Goal: Information Seeking & Learning: Learn about a topic

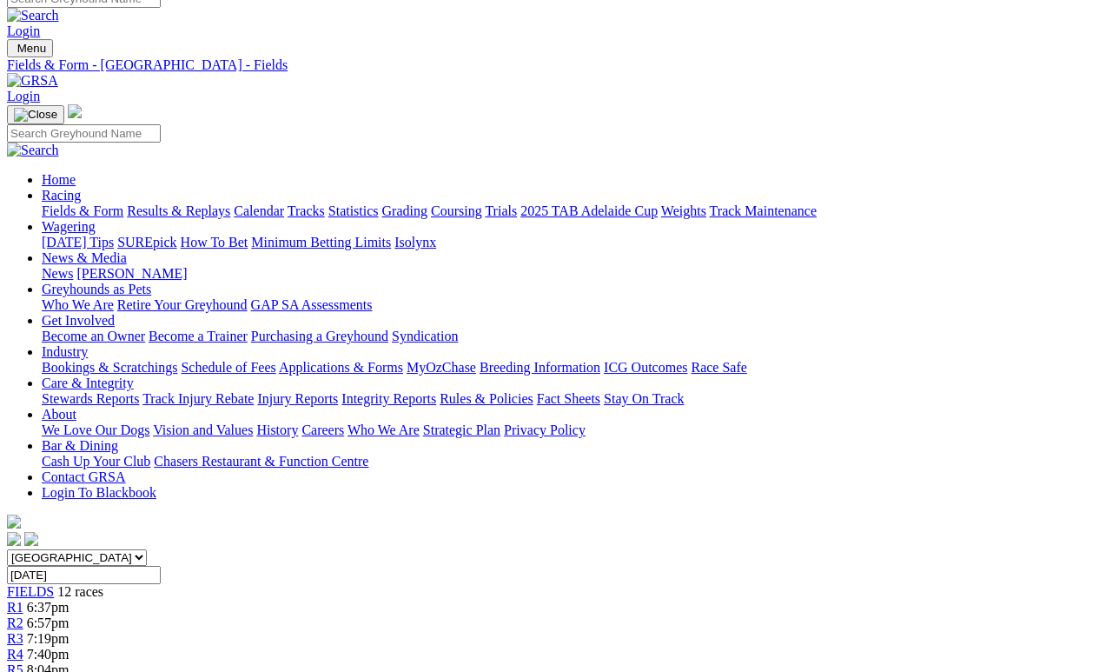
scroll to position [16, 0]
click at [207, 205] on link "Results & Replays" at bounding box center [178, 212] width 103 height 15
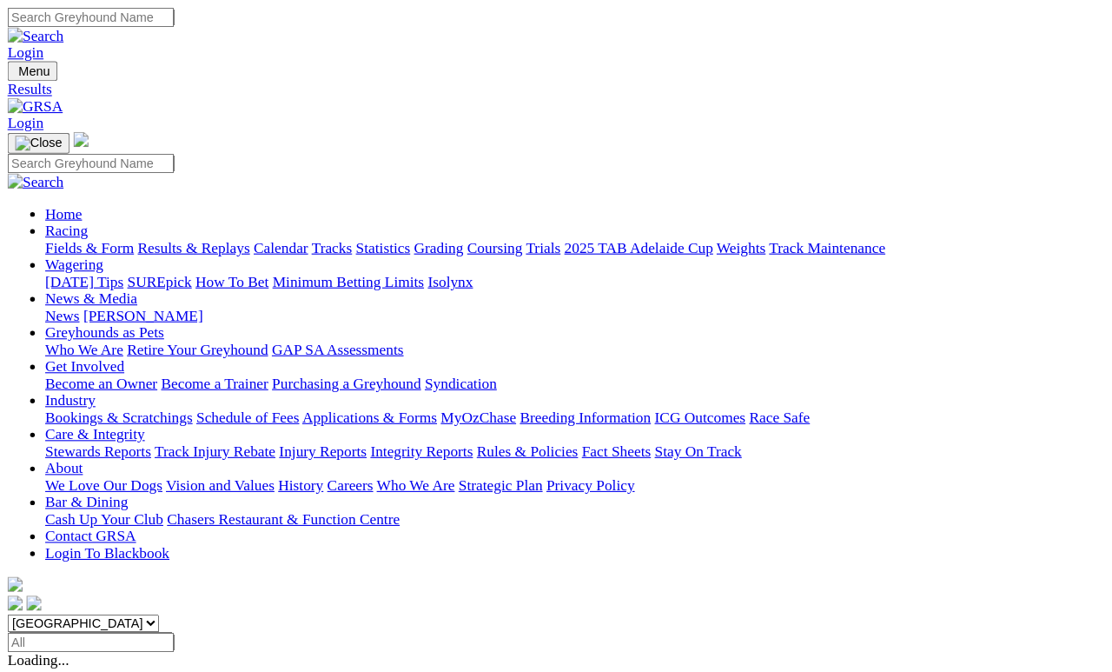
scroll to position [8, 0]
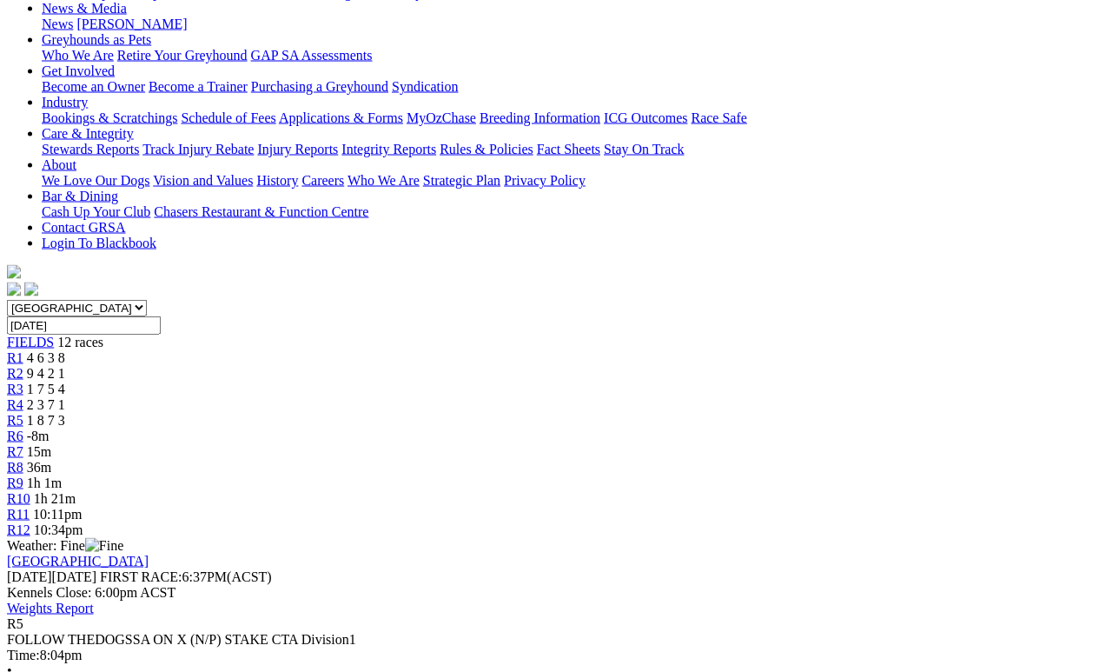
scroll to position [303, 0]
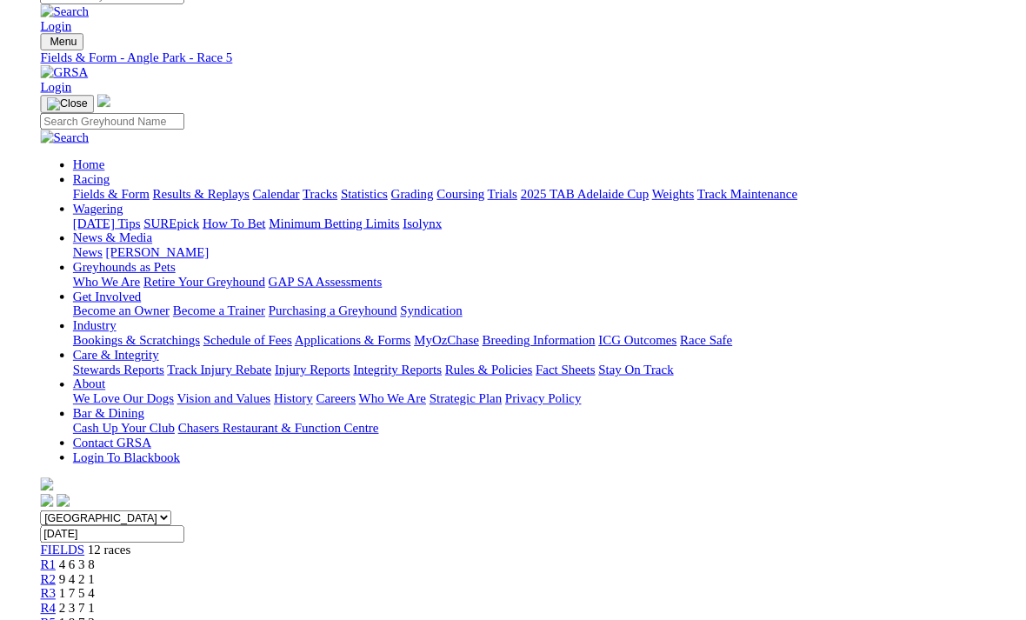
scroll to position [325, 0]
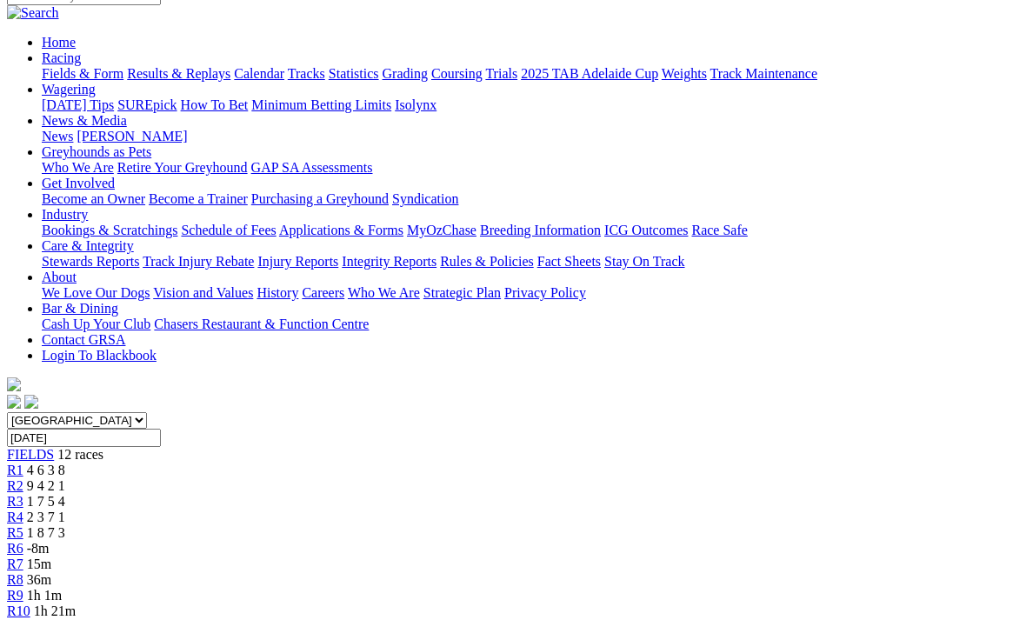
scroll to position [103, 0]
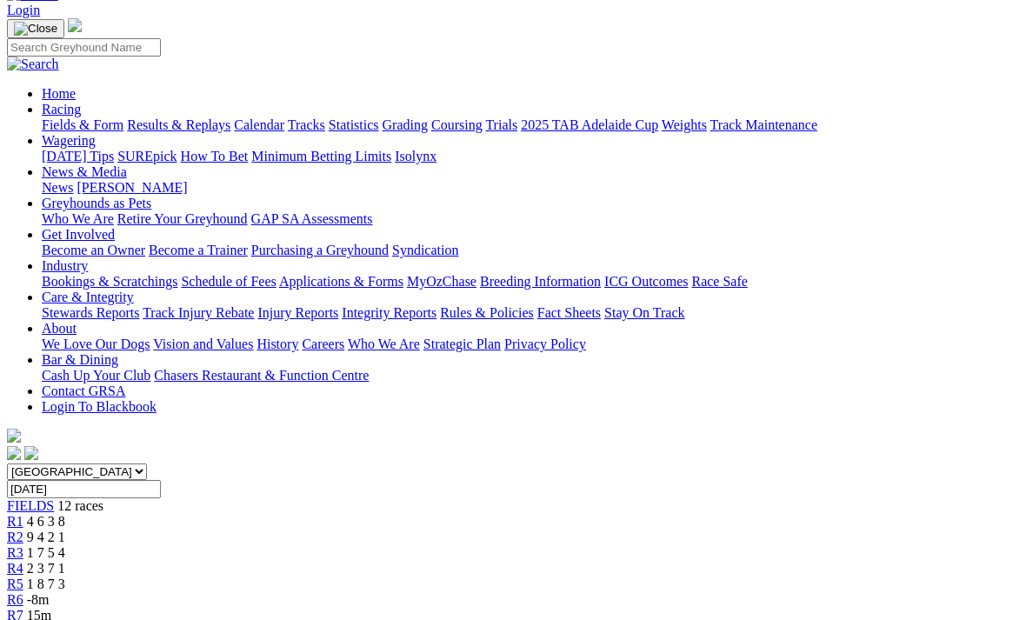
click at [65, 561] on span "2 3 7 1" at bounding box center [46, 568] width 38 height 15
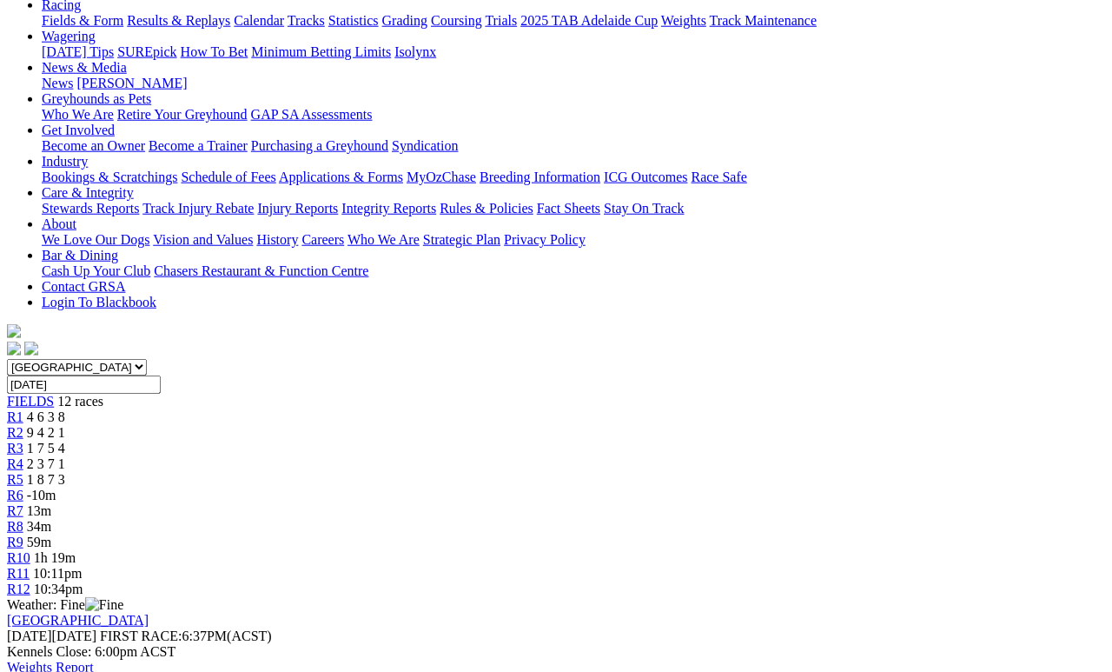
scroll to position [101, 0]
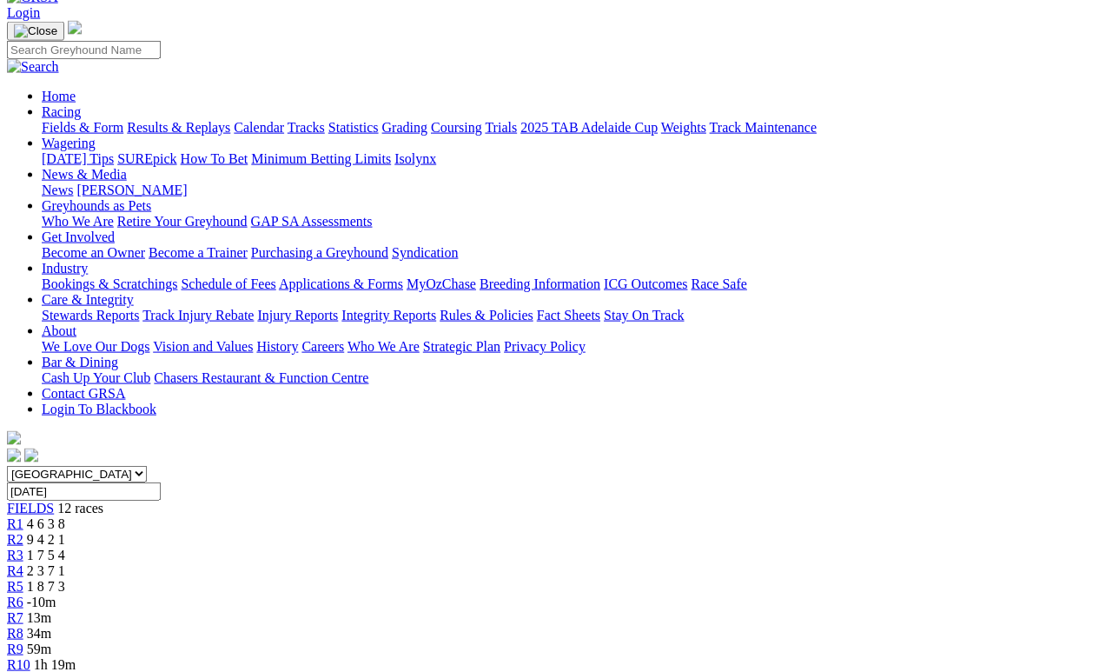
click at [23, 548] on span "R3" at bounding box center [15, 555] width 17 height 15
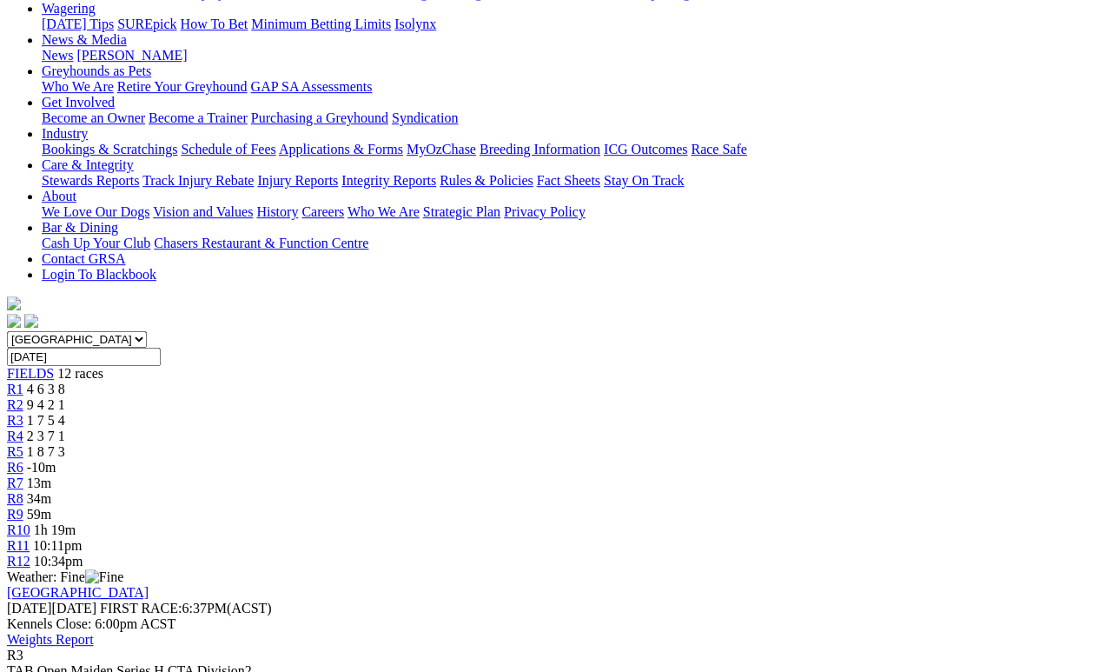
scroll to position [236, 0]
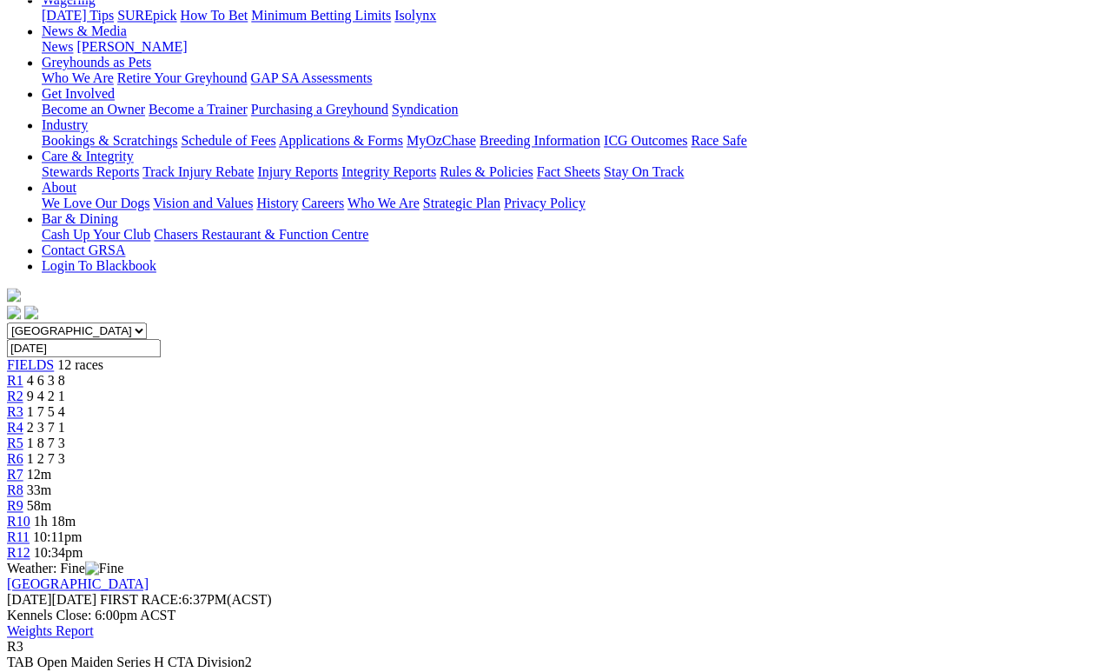
scroll to position [203, 0]
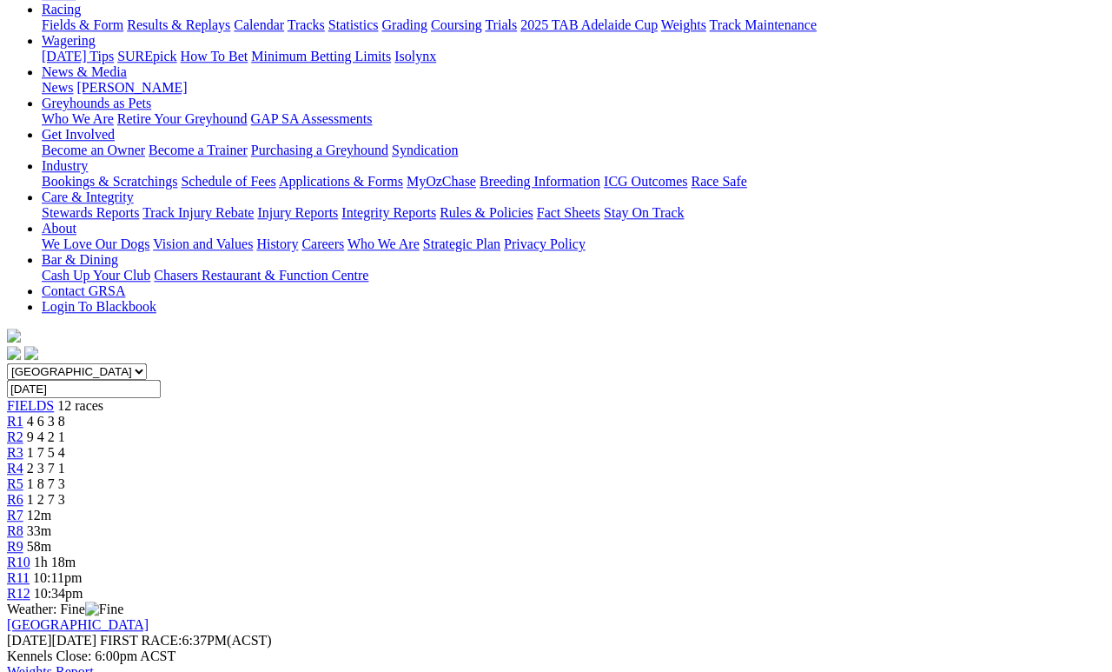
click at [65, 429] on span "9 4 2 1" at bounding box center [46, 436] width 38 height 15
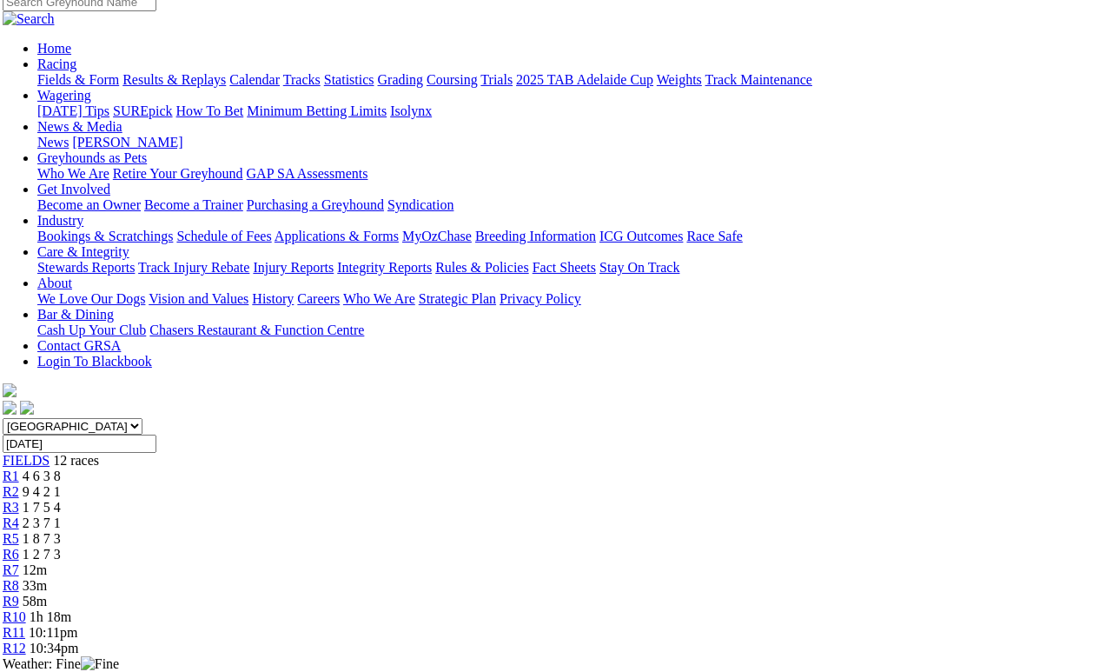
scroll to position [149, 5]
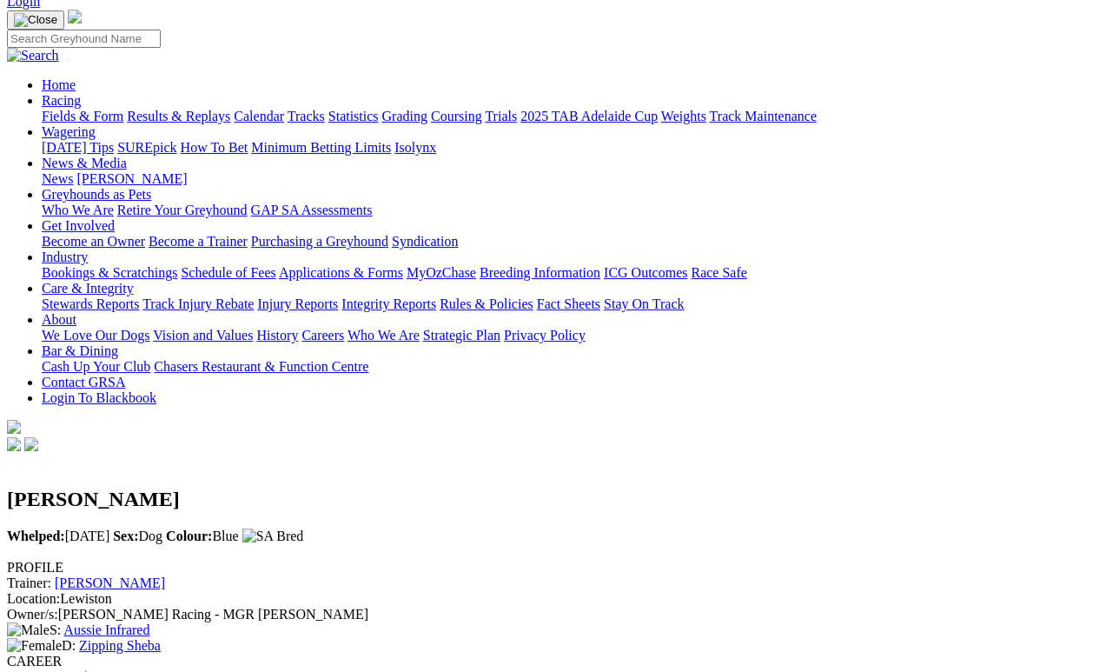
scroll to position [111, 0]
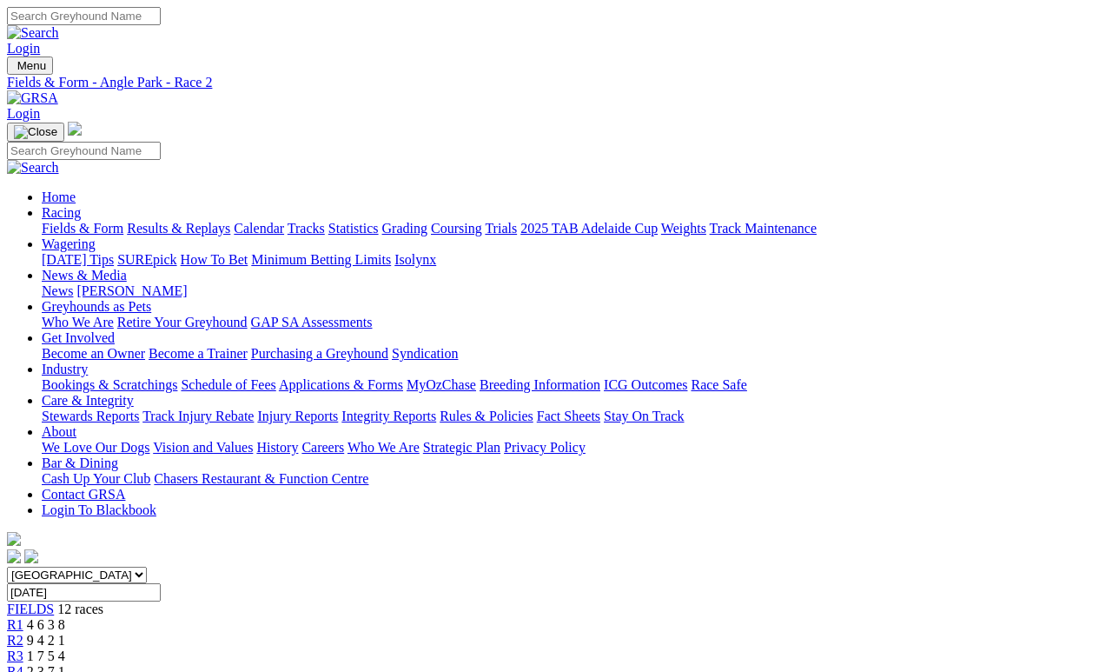
scroll to position [243, 0]
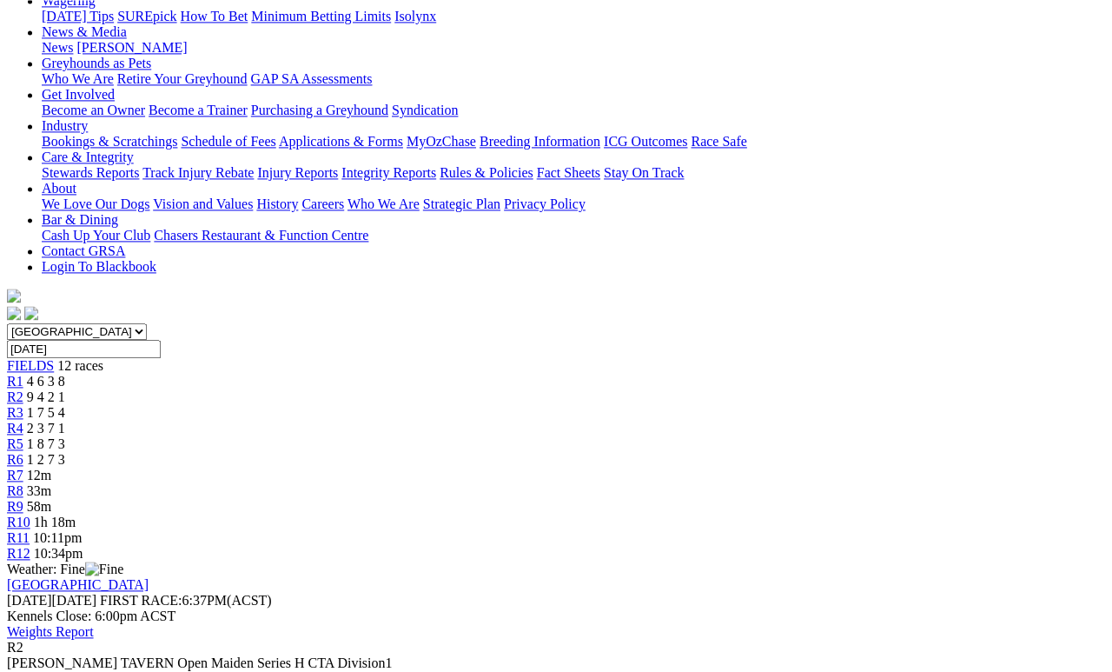
click at [65, 374] on span "4 6 3 8" at bounding box center [46, 381] width 38 height 15
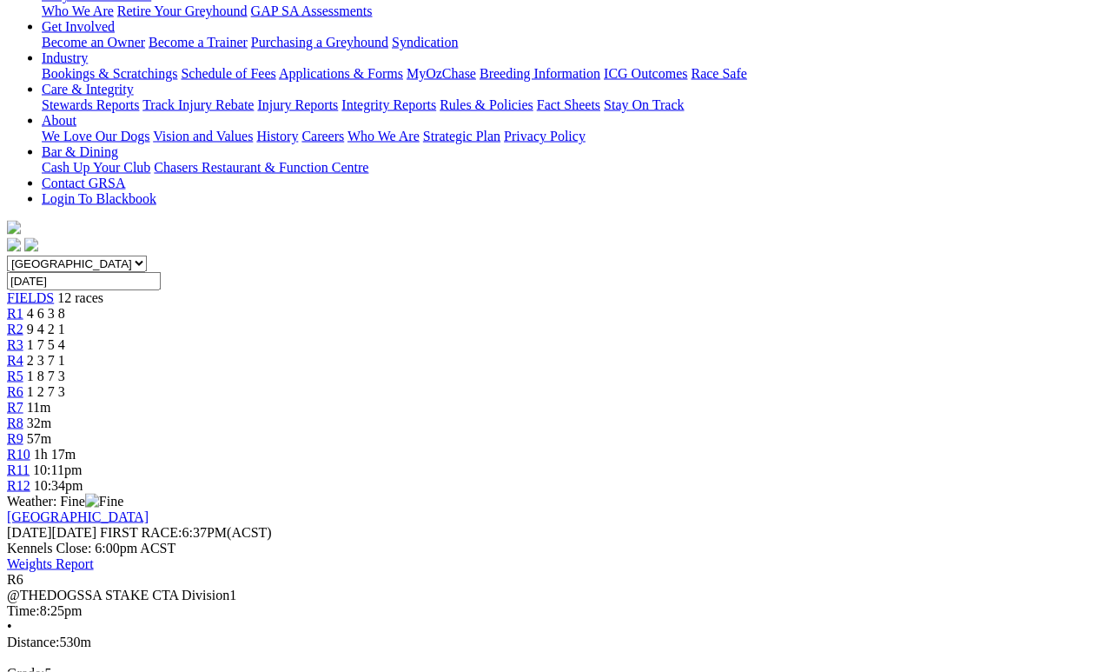
scroll to position [313, 0]
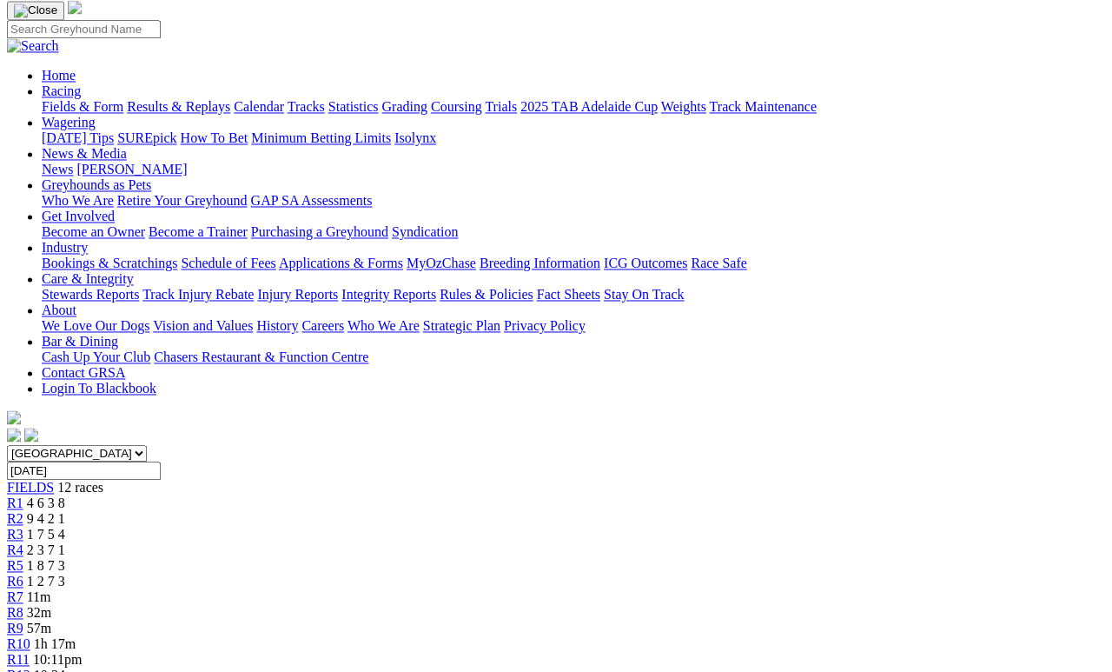
scroll to position [120, 0]
click at [65, 513] on span "9 4 2 1" at bounding box center [46, 520] width 38 height 15
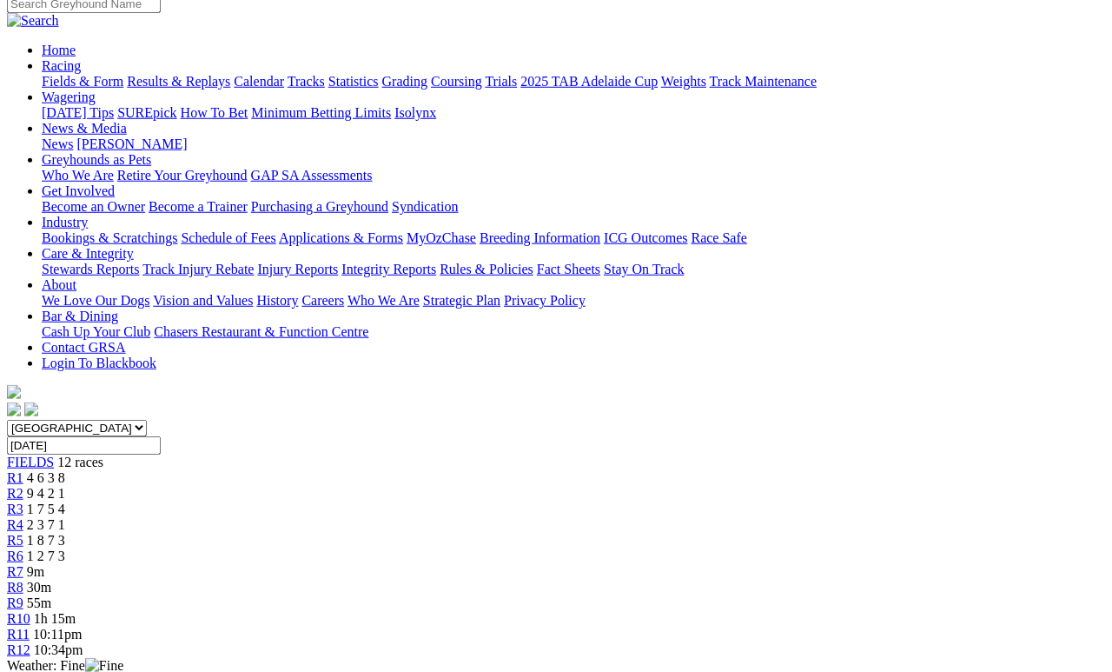
scroll to position [143, 0]
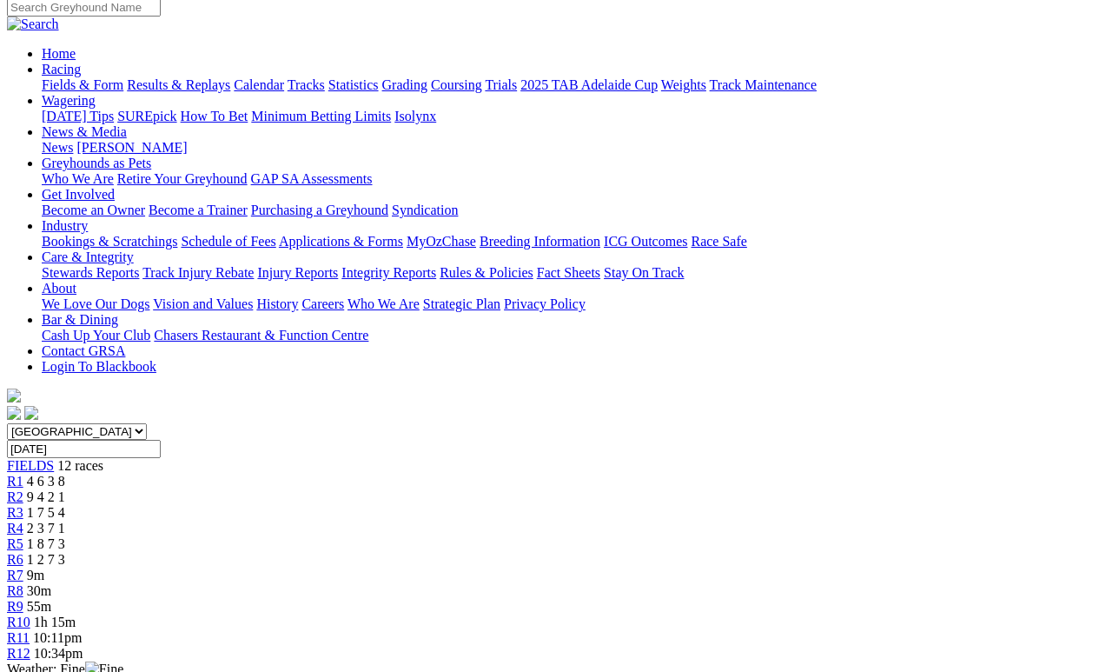
click at [65, 505] on span "1 7 5 4" at bounding box center [46, 512] width 38 height 15
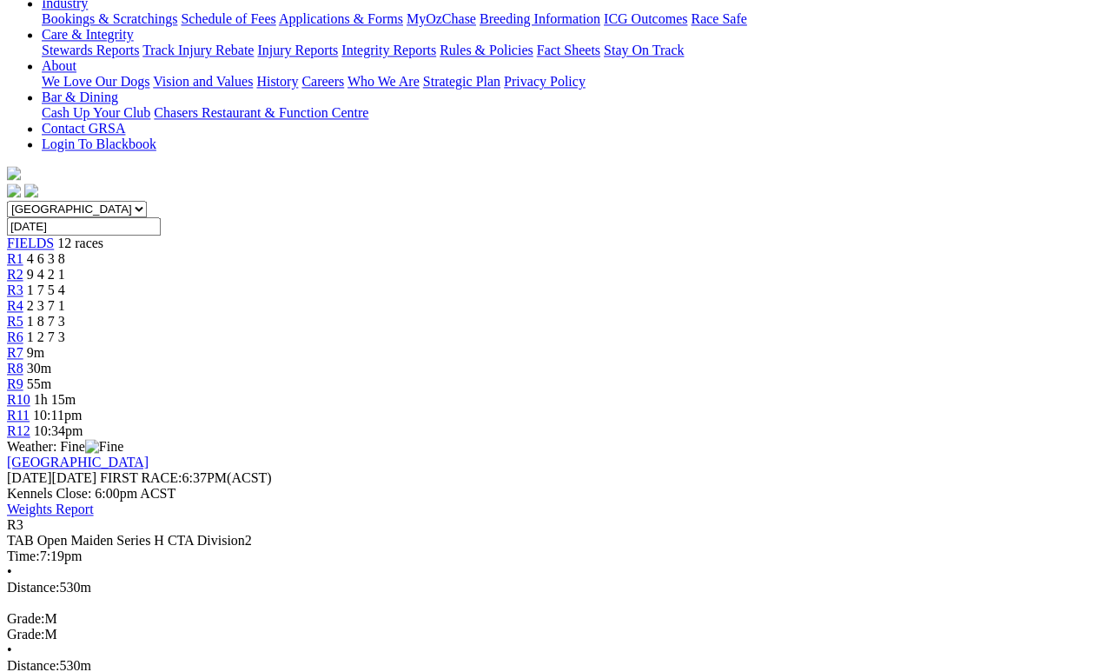
scroll to position [366, 0]
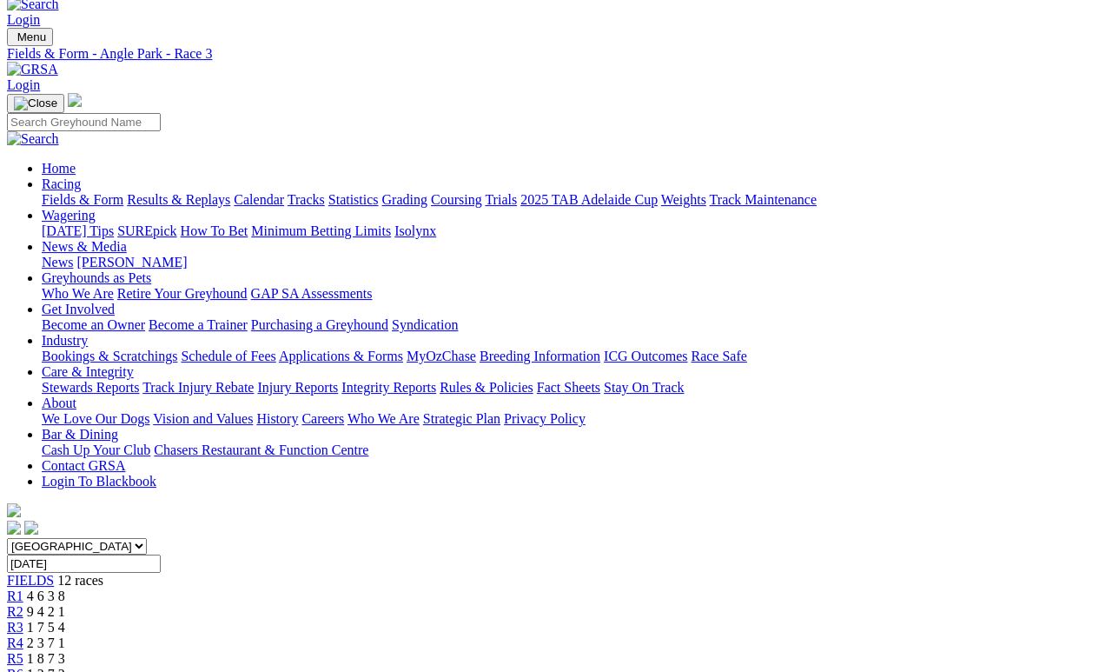
scroll to position [29, 0]
click at [54, 573] on span "FIELDS" at bounding box center [30, 580] width 47 height 15
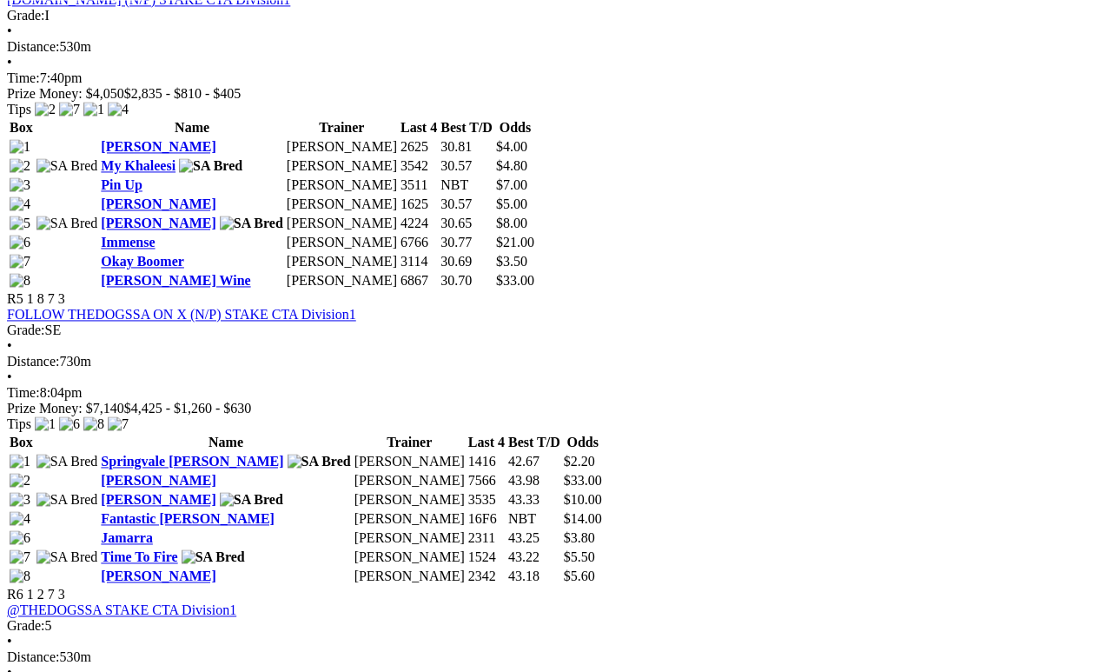
scroll to position [1851, 0]
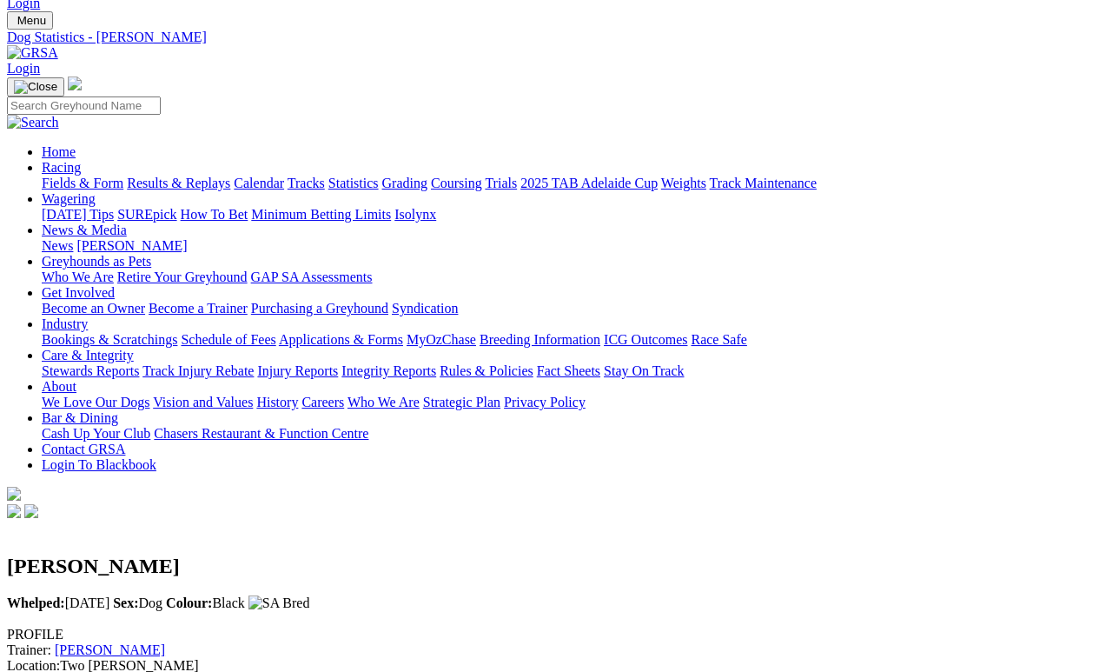
scroll to position [45, 0]
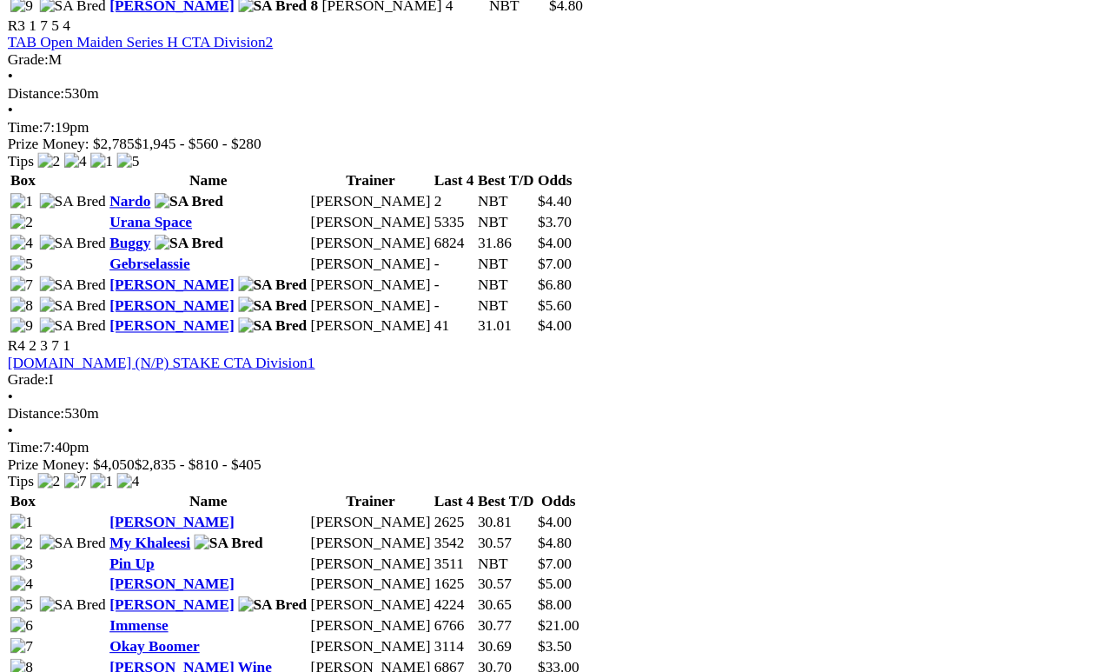
scroll to position [1516, 0]
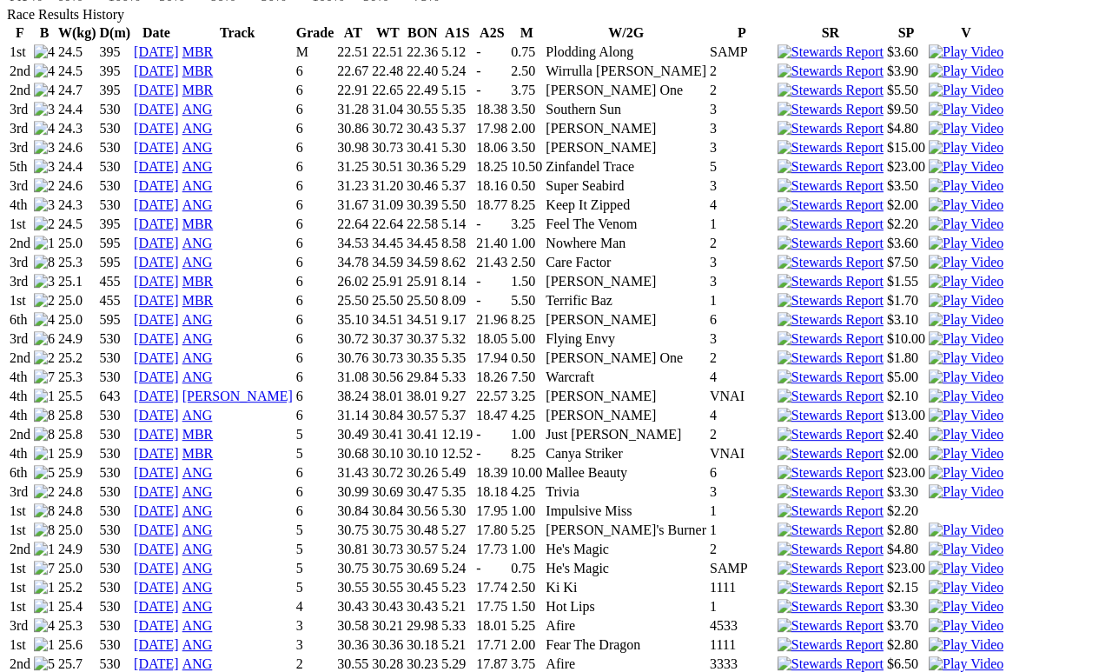
scroll to position [1264, 0]
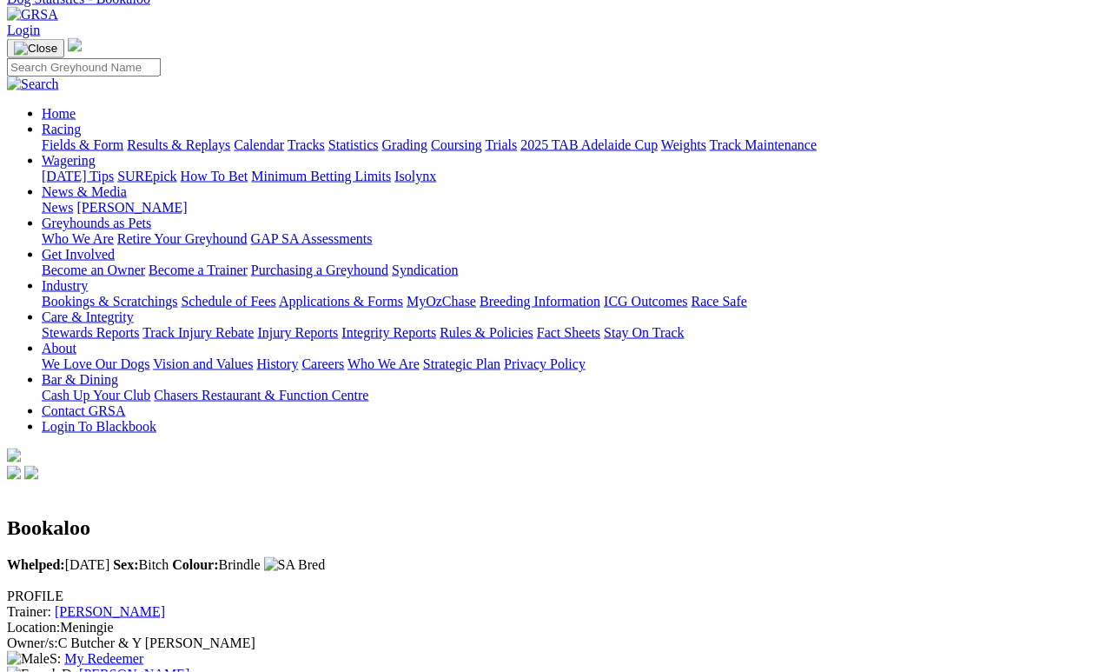
scroll to position [0, 0]
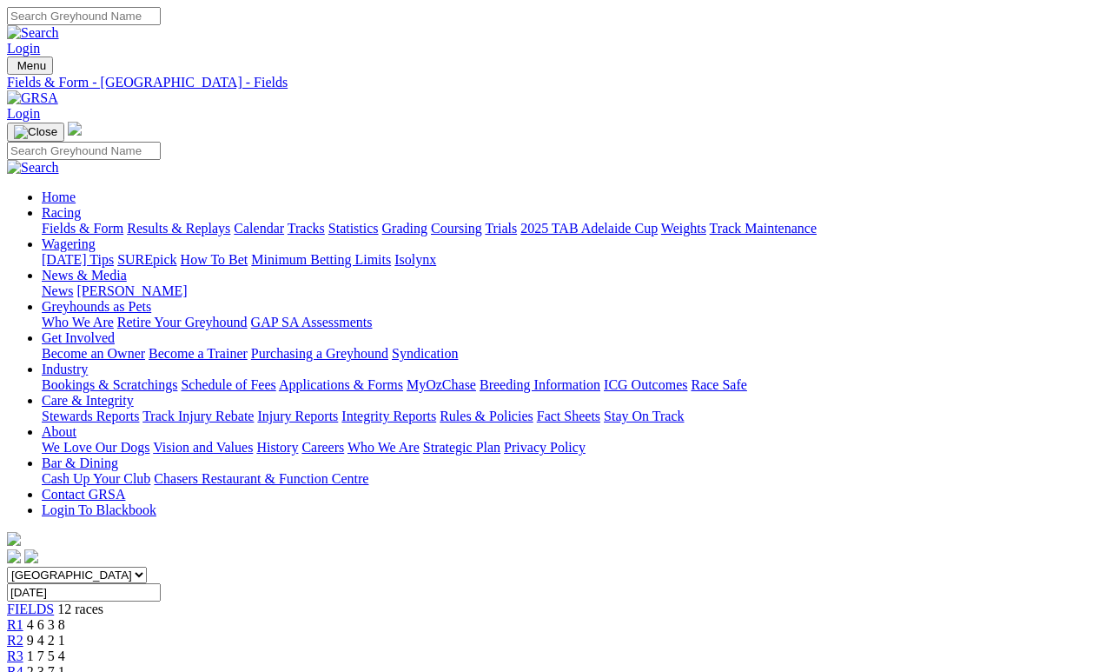
scroll to position [1548, 0]
